Goal: Information Seeking & Learning: Learn about a topic

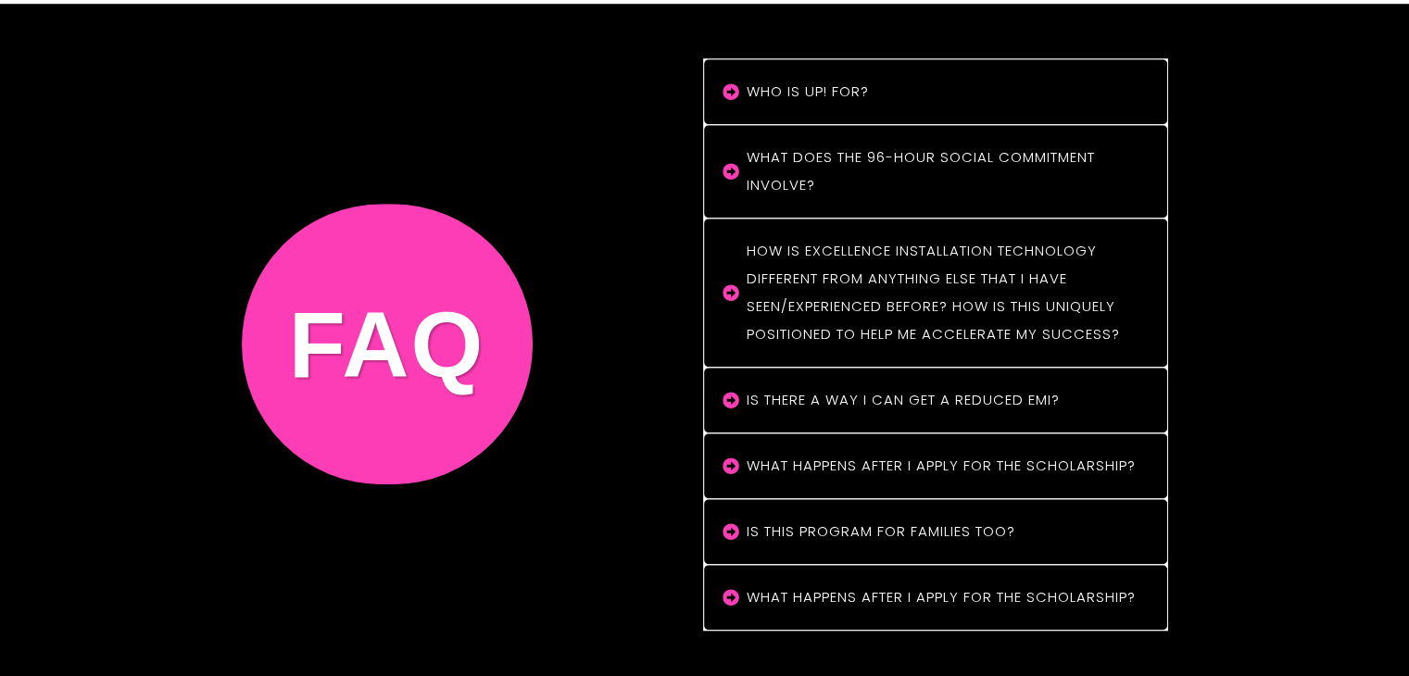
scroll to position [15725, 0]
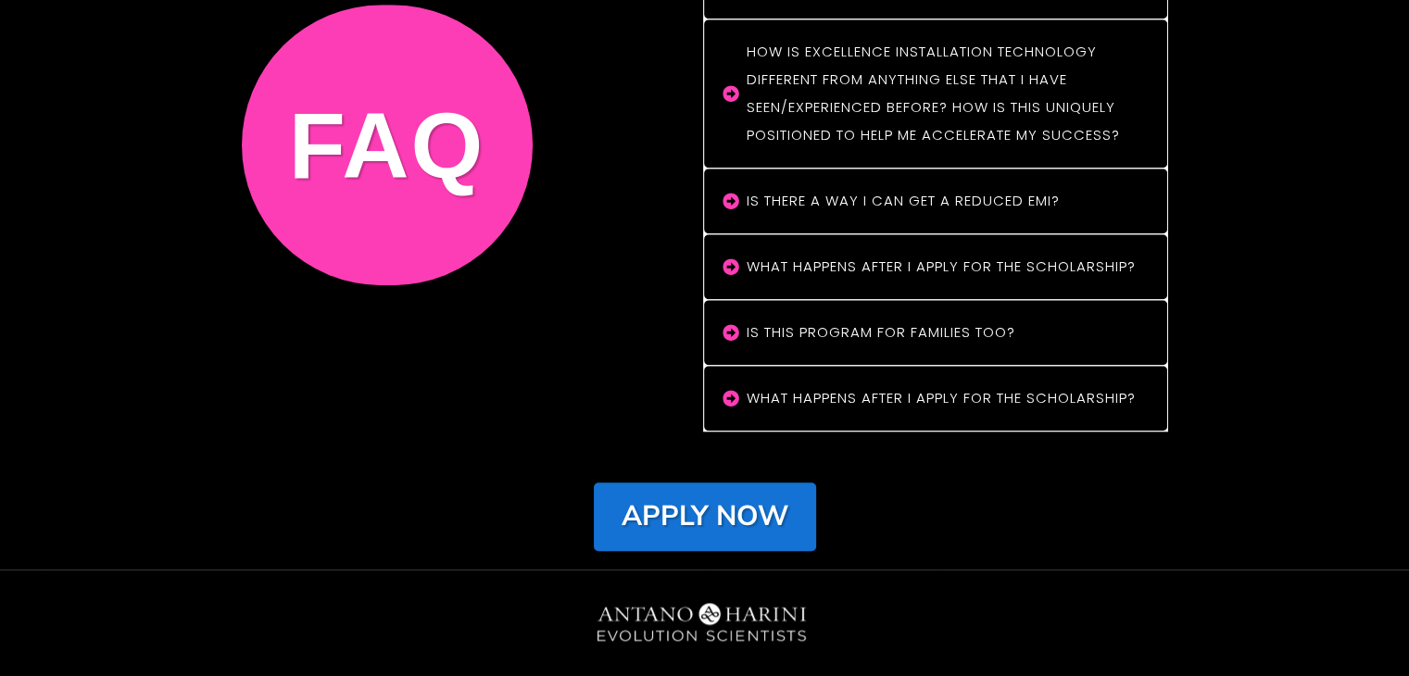
click at [734, 498] on strong "Apply Now" at bounding box center [705, 517] width 167 height 38
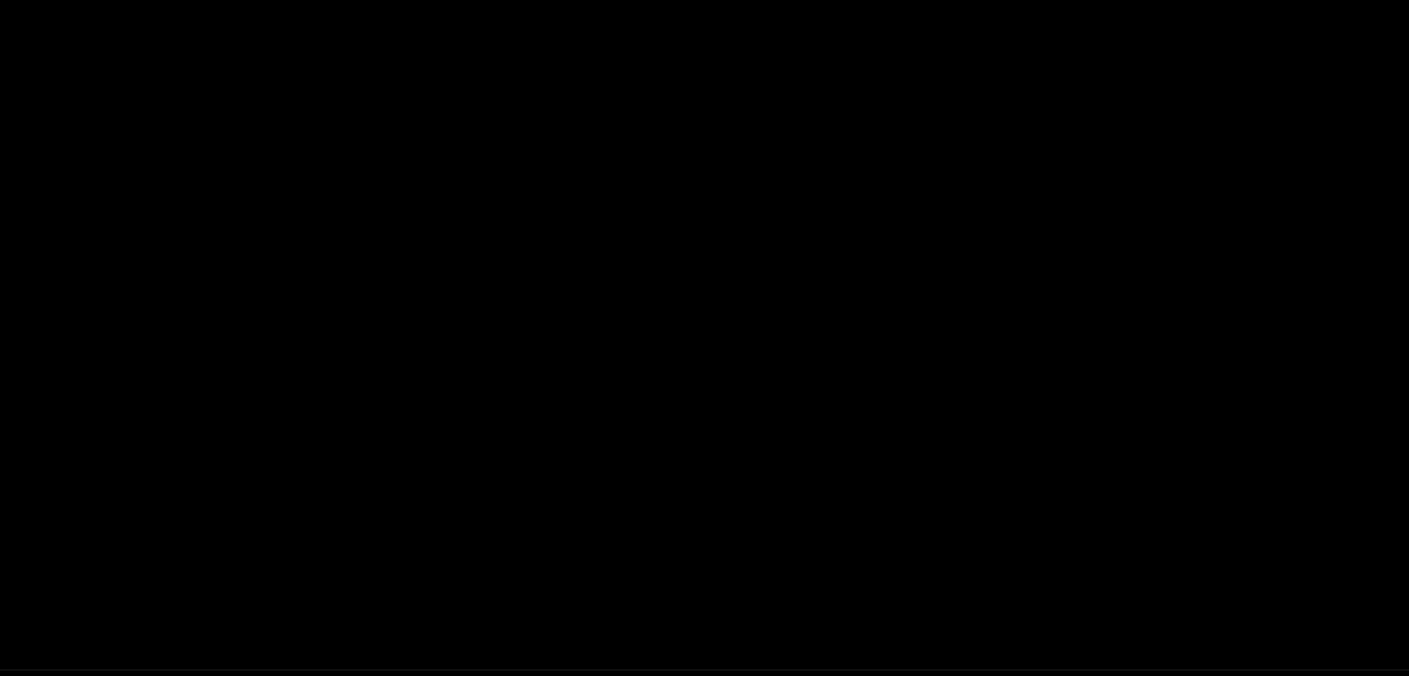
scroll to position [166, 0]
click at [689, 315] on div at bounding box center [705, 328] width 1073 height 603
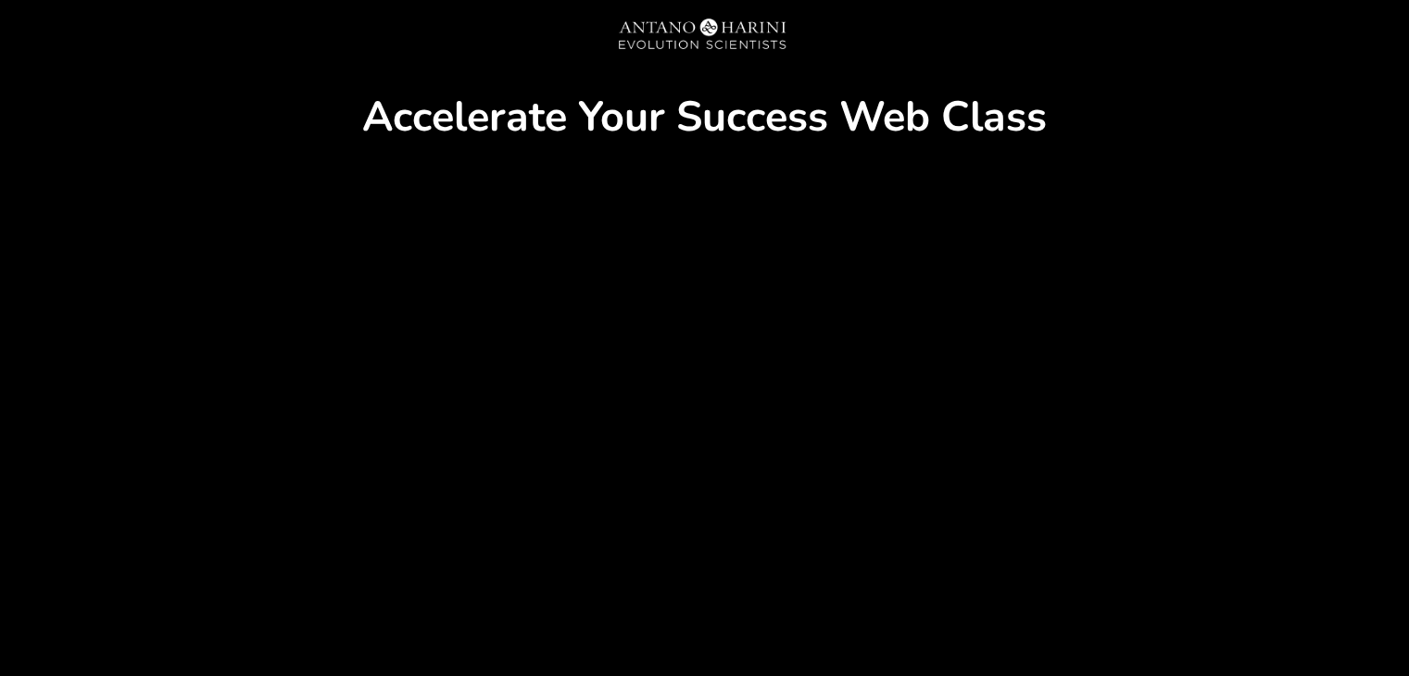
scroll to position [0, 0]
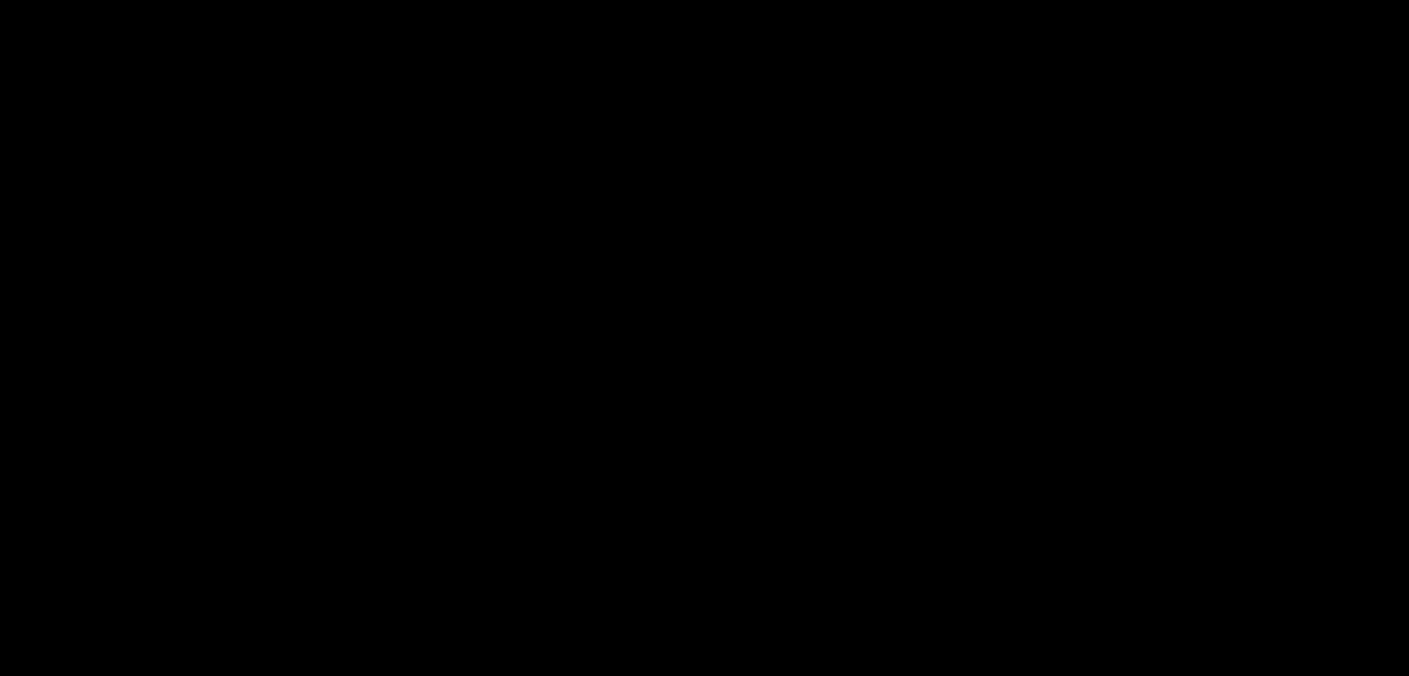
scroll to position [134, 0]
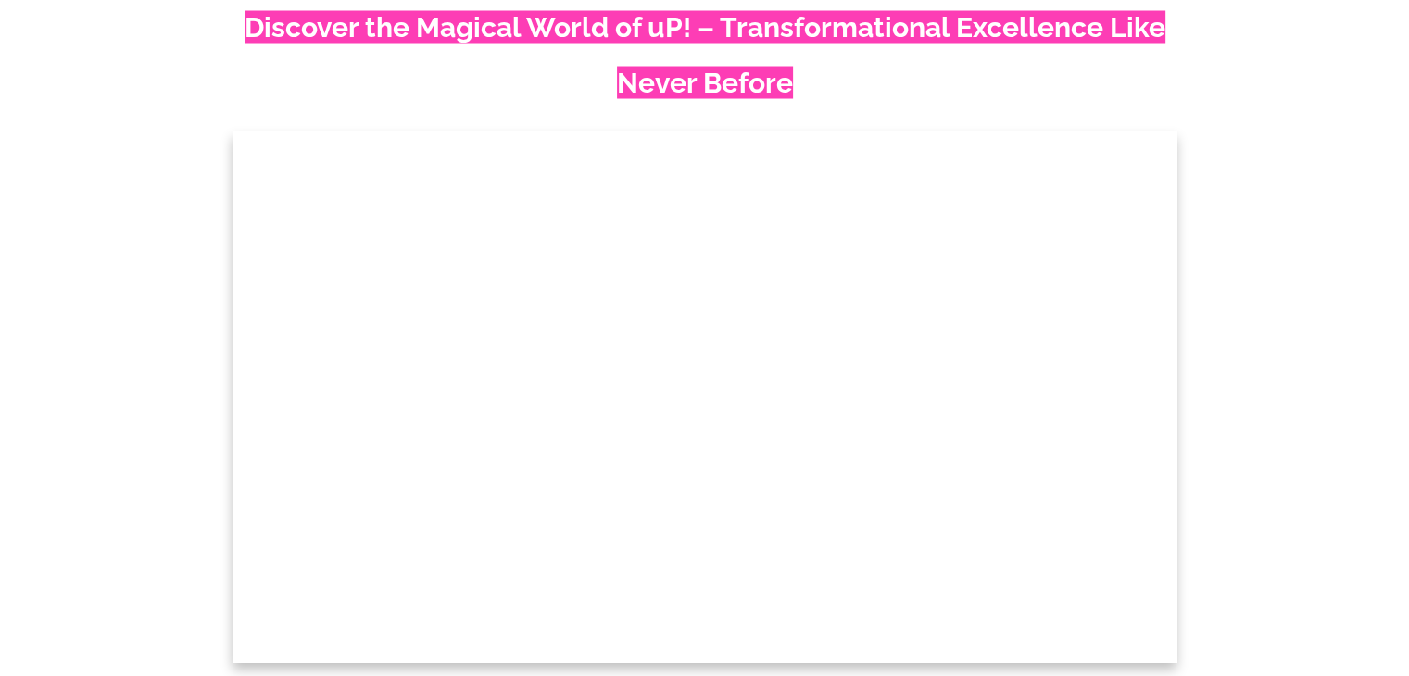
scroll to position [3568, 0]
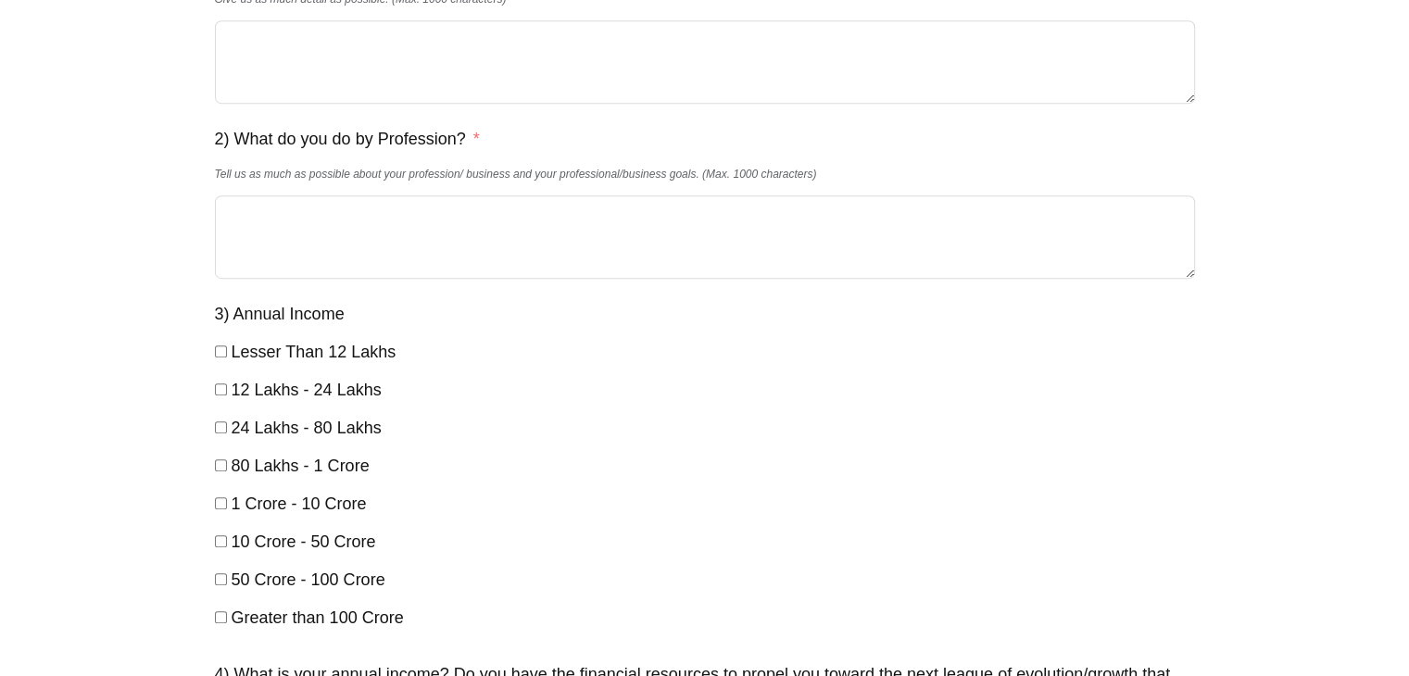
scroll to position [917, 0]
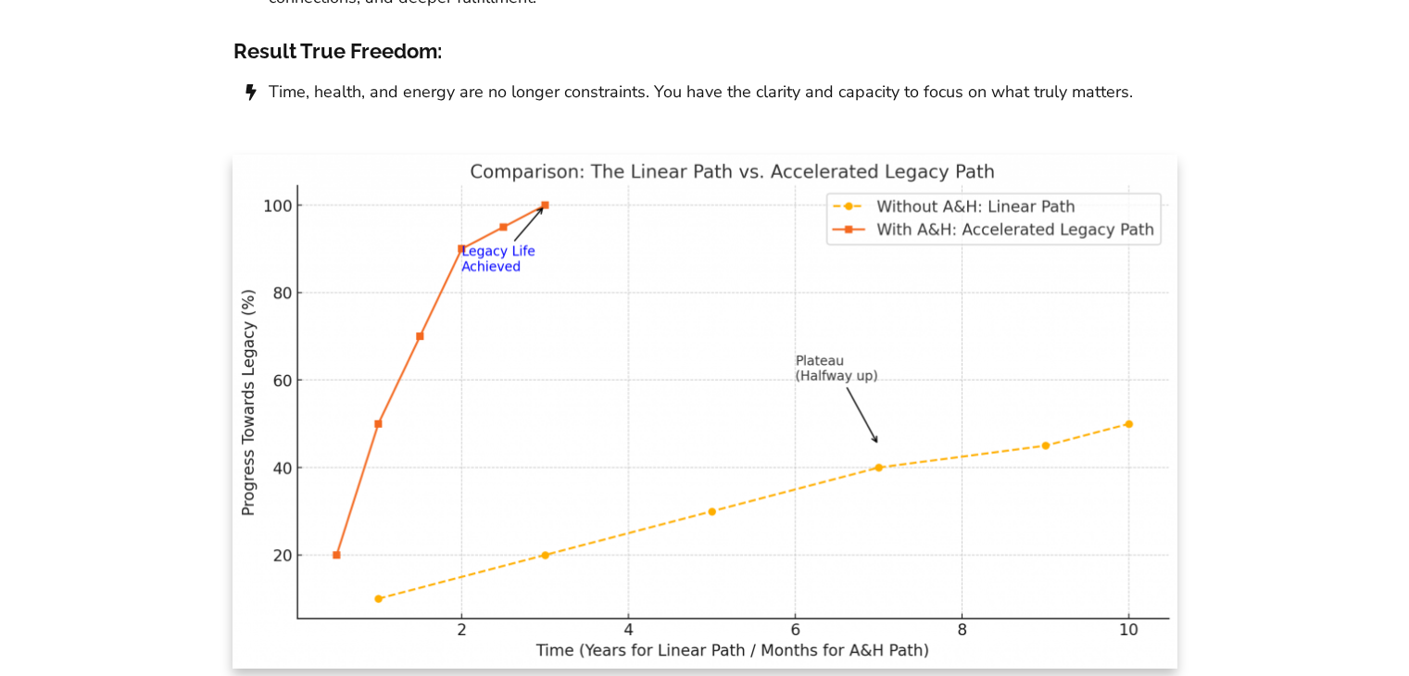
scroll to position [12325, 0]
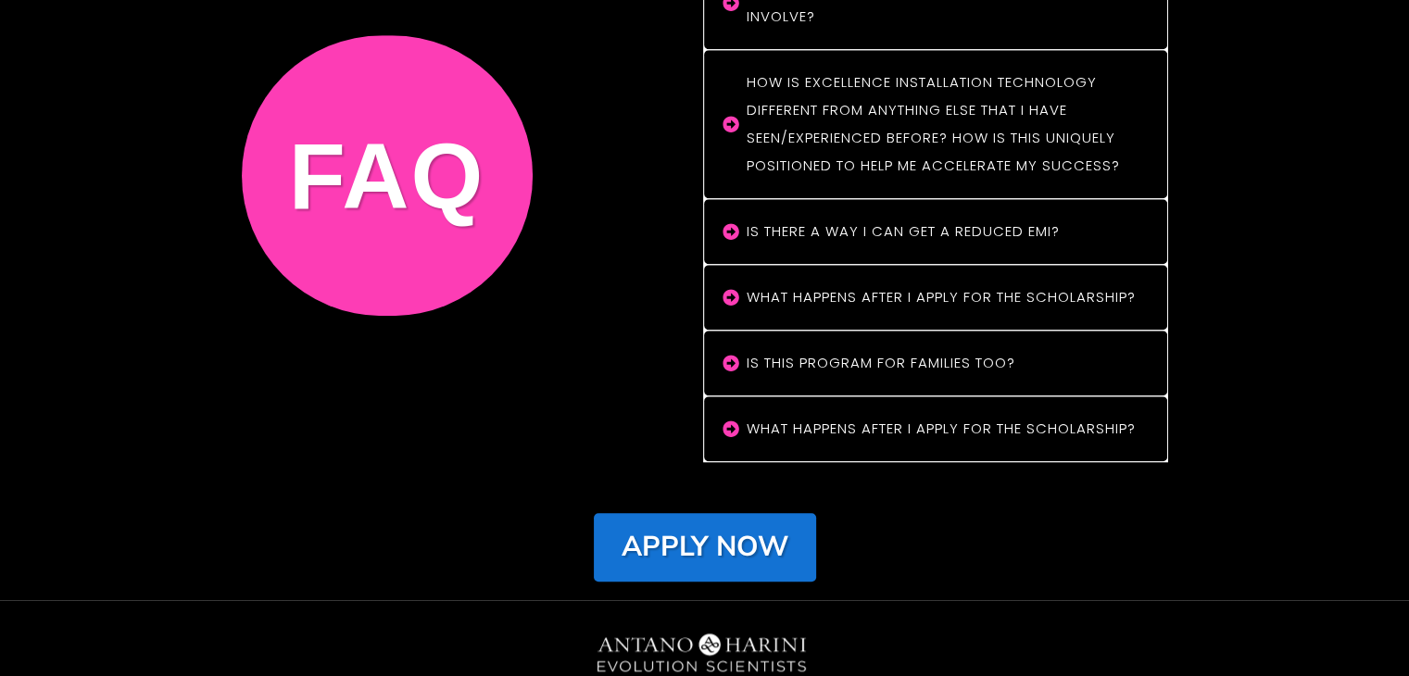
scroll to position [15725, 0]
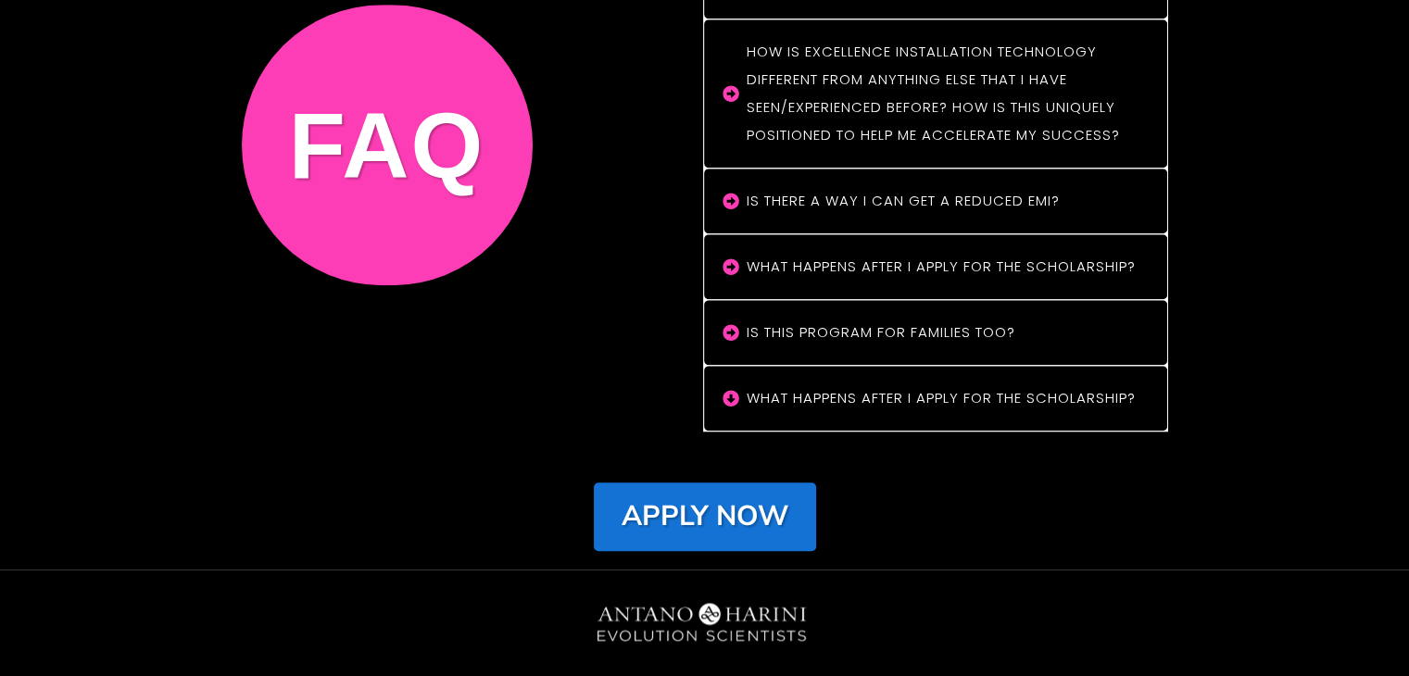
click at [873, 384] on h4 "What Happens After I Apply for the Scholarship?" at bounding box center [945, 398] width 397 height 28
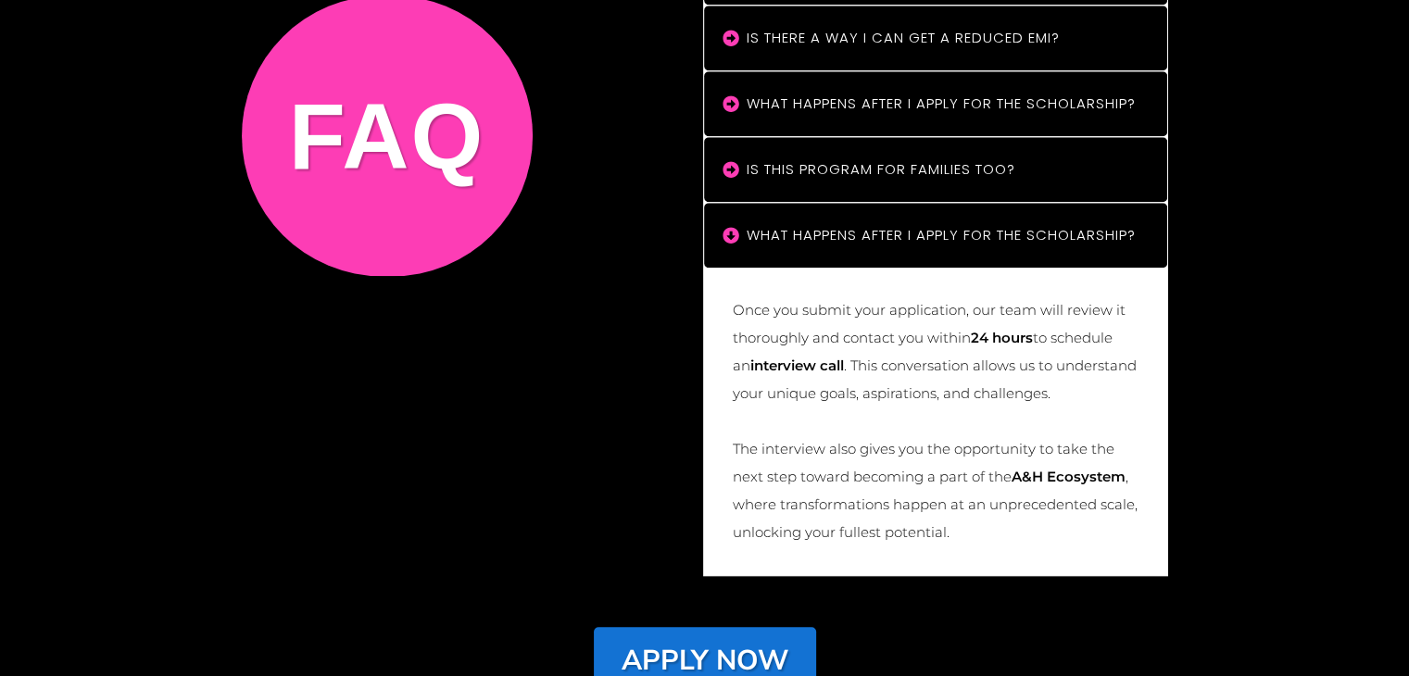
scroll to position [15892, 0]
